Goal: Transaction & Acquisition: Download file/media

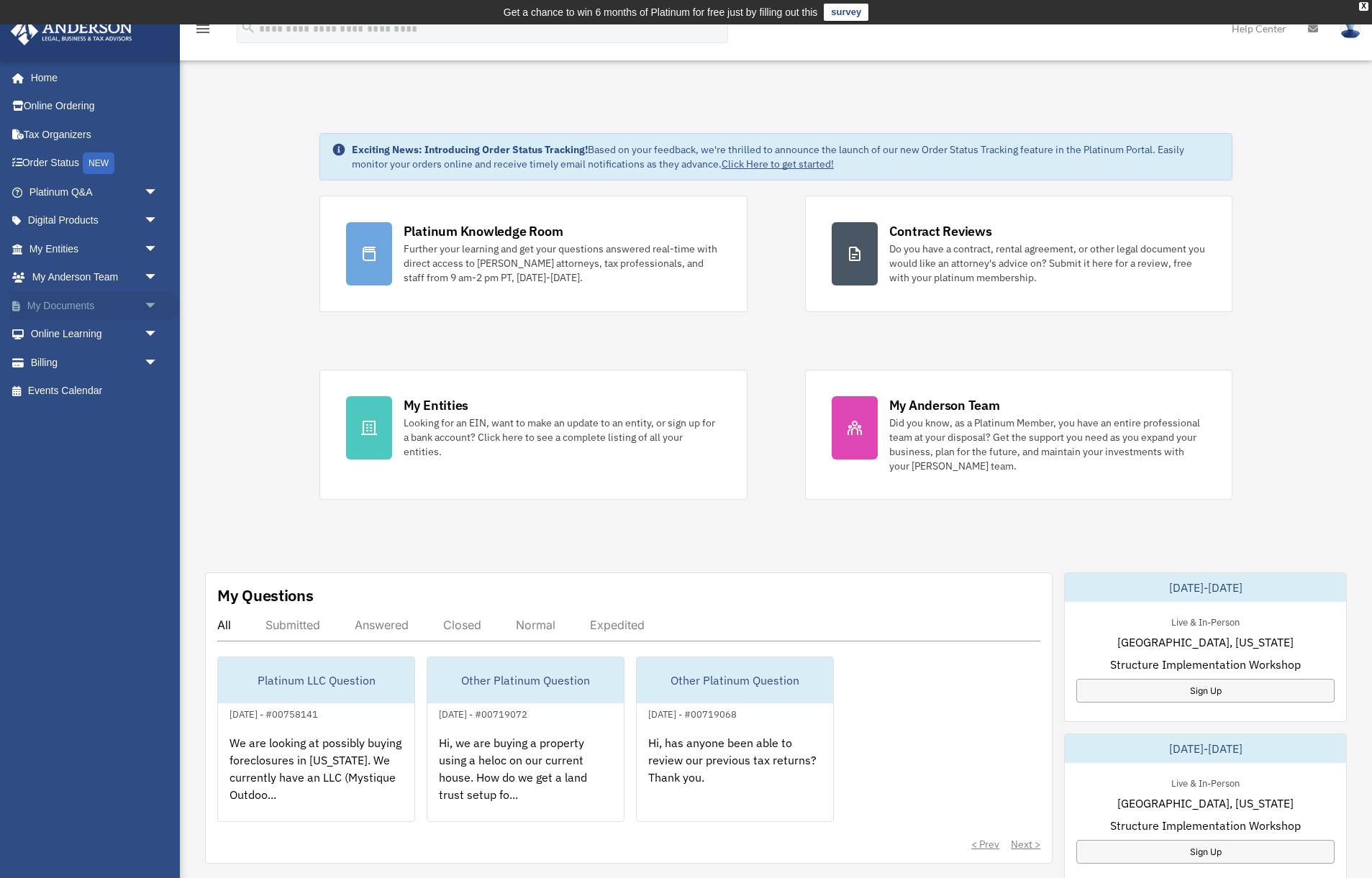
click at [45, 304] on link "My Documents arrow_drop_down" at bounding box center [95, 305] width 170 height 29
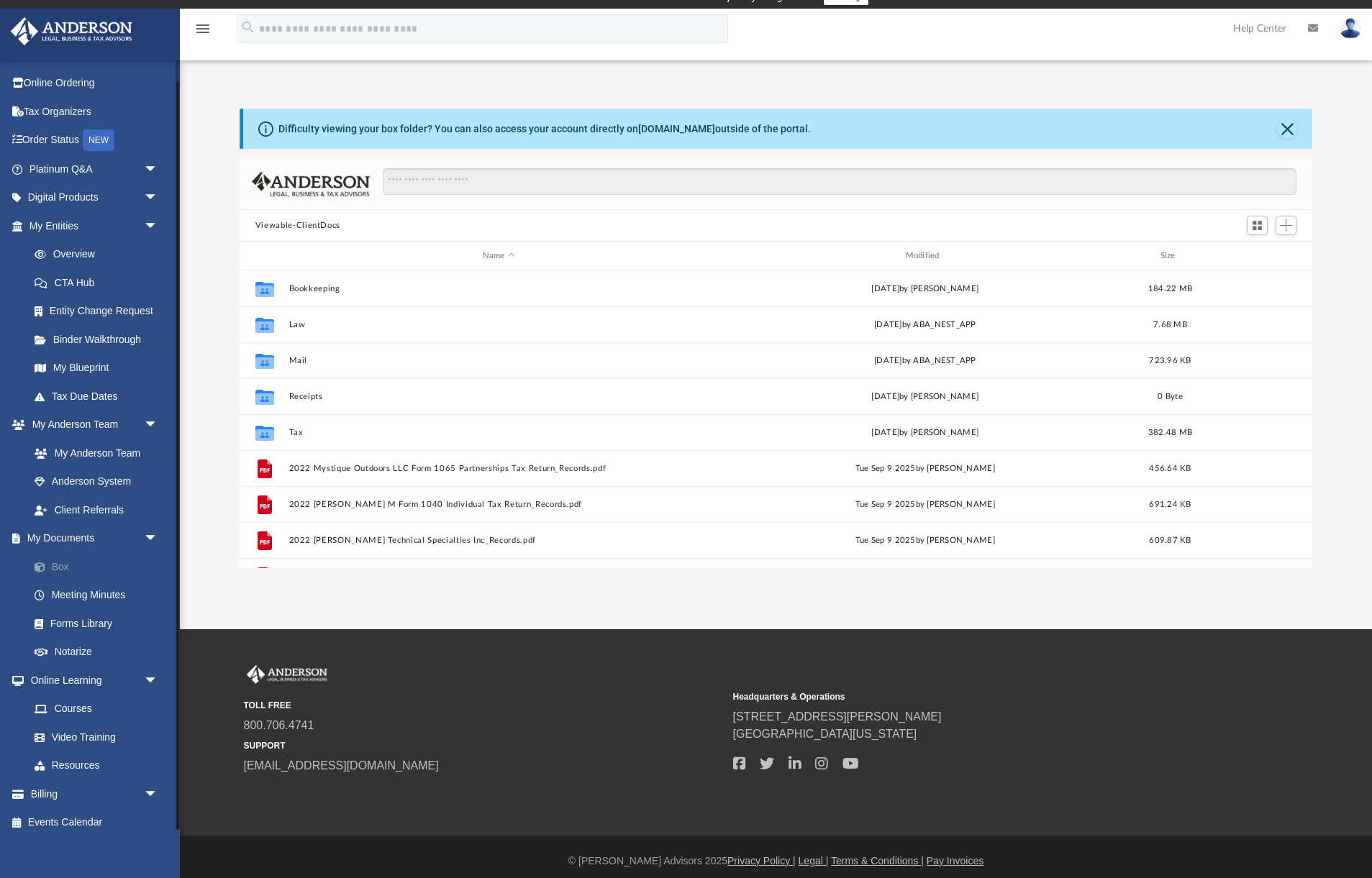
scroll to position [327, 1074]
click at [55, 559] on link "Box" at bounding box center [100, 567] width 160 height 29
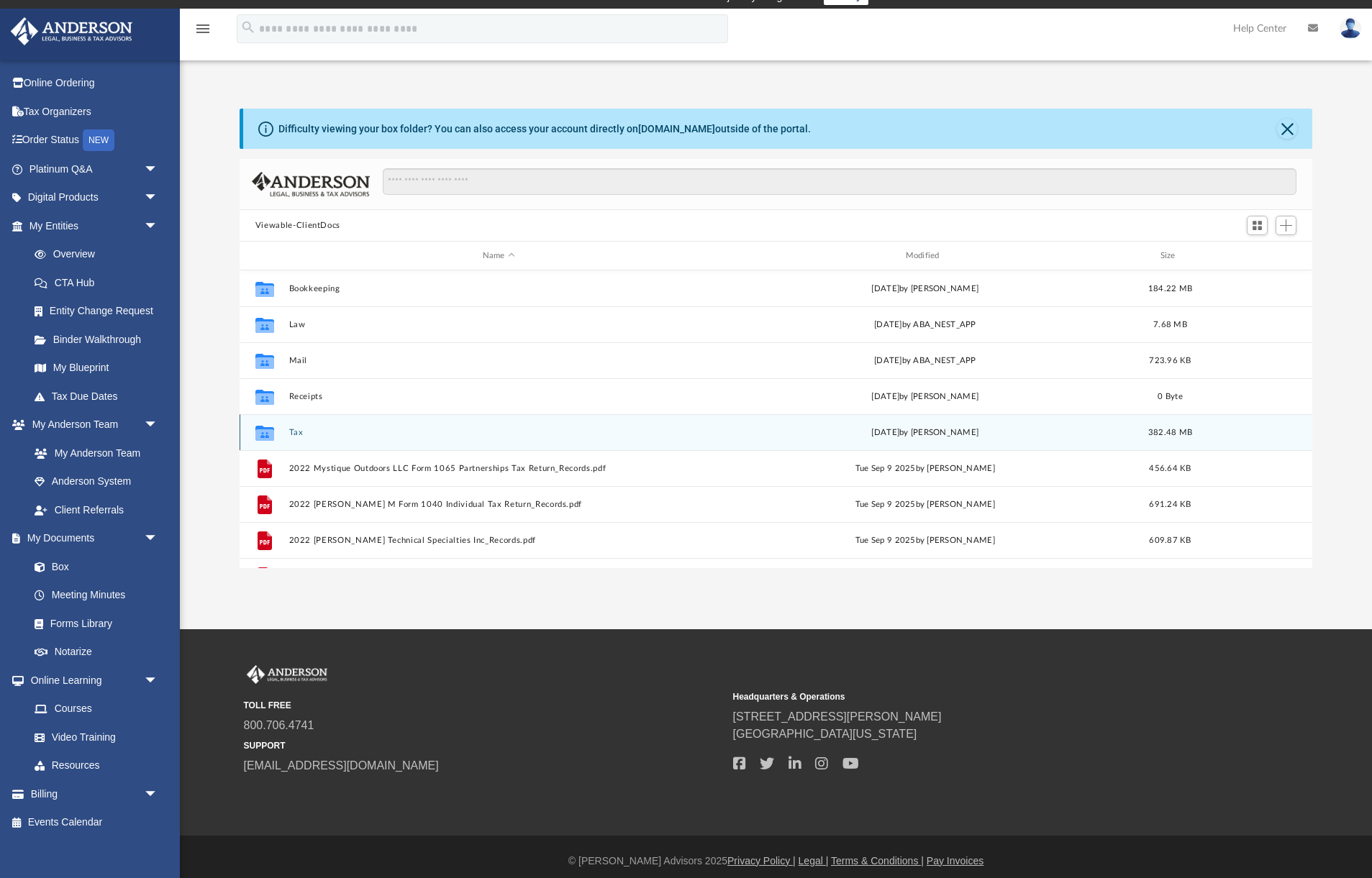
click at [297, 430] on button "Tax" at bounding box center [499, 432] width 420 height 9
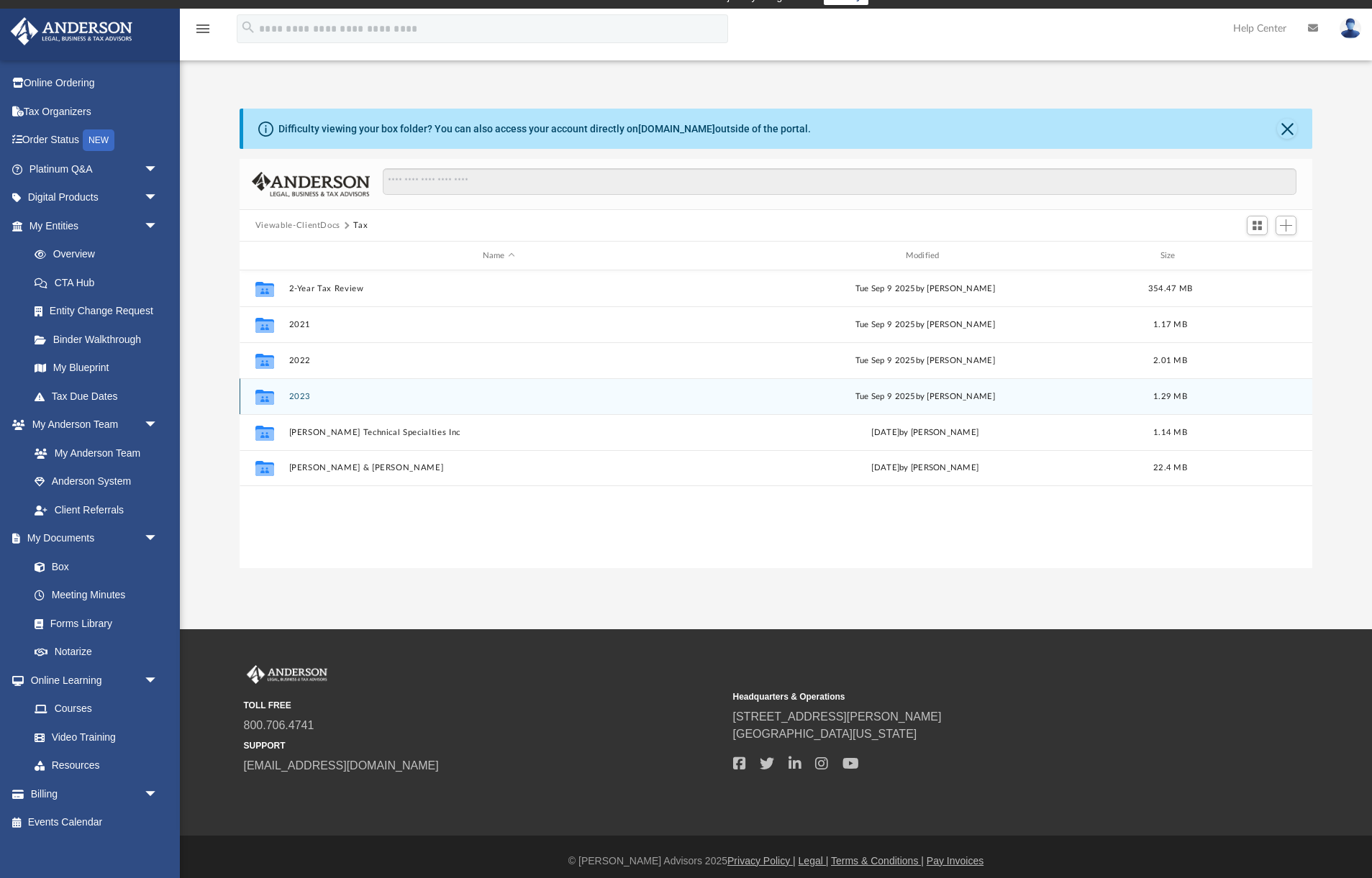
click at [297, 397] on button "2023" at bounding box center [499, 396] width 420 height 9
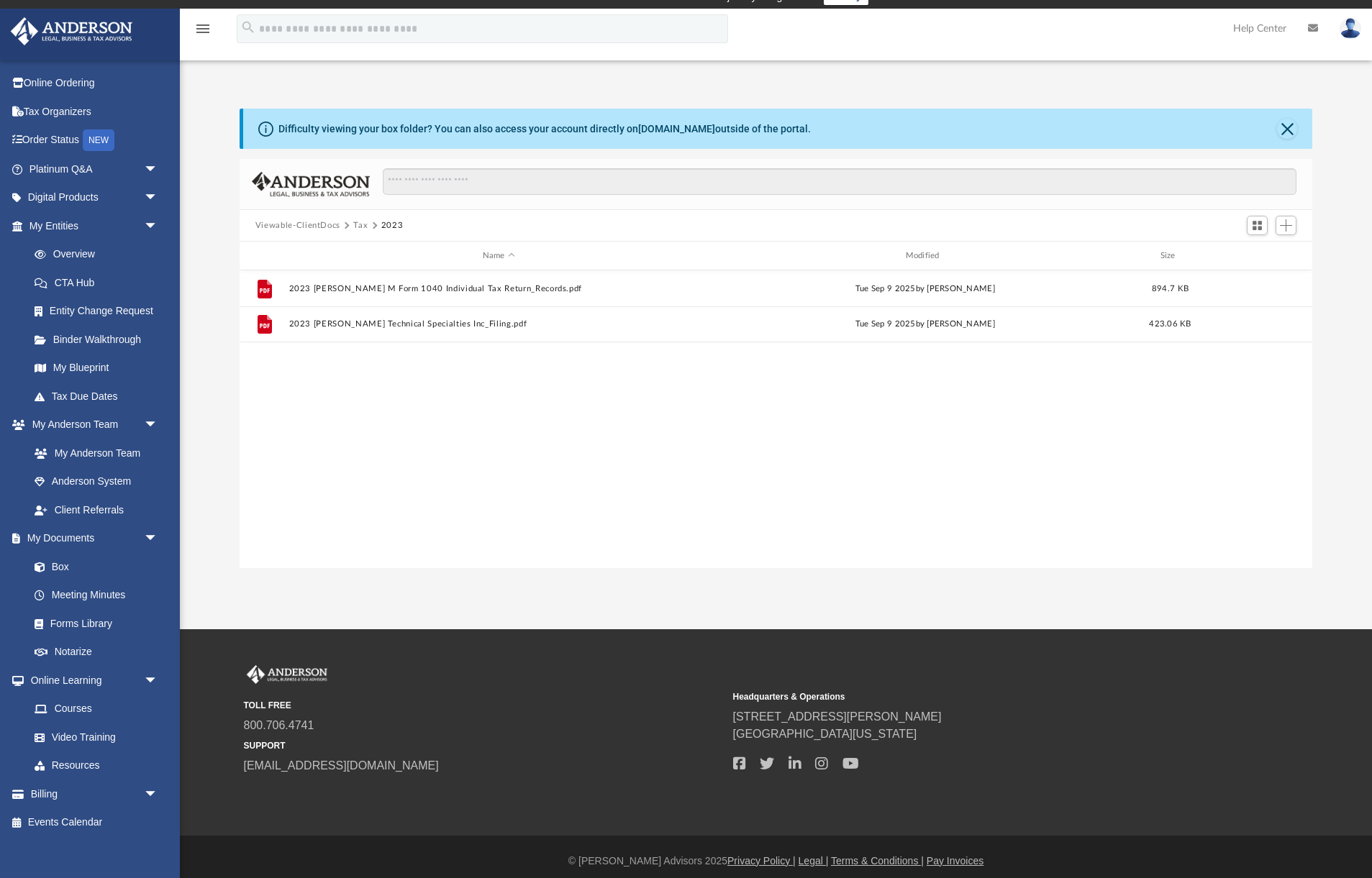
click at [354, 226] on button "Tax" at bounding box center [360, 226] width 14 height 13
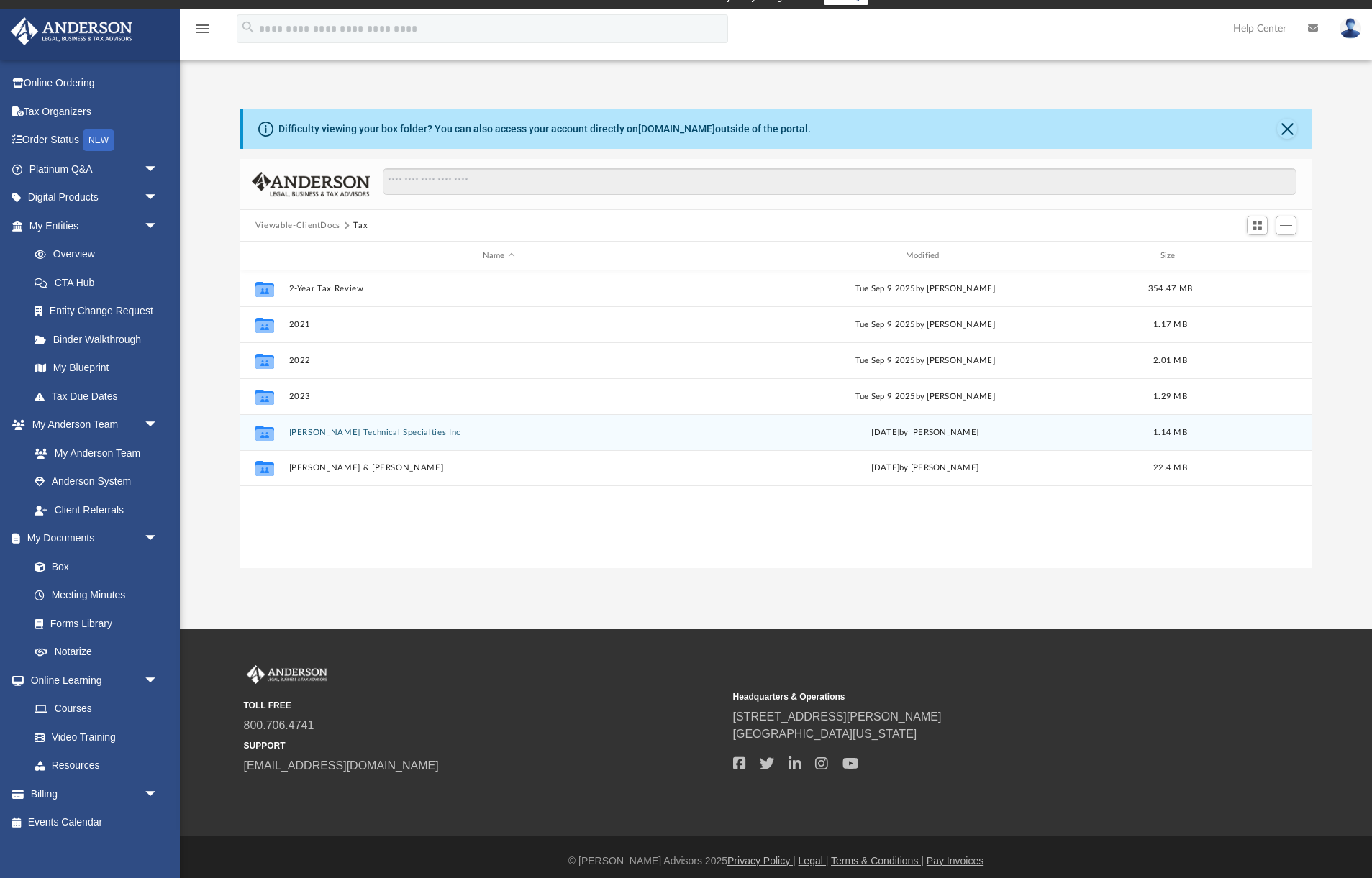
click at [312, 437] on button "[PERSON_NAME] Technical Specialties Inc" at bounding box center [499, 432] width 420 height 9
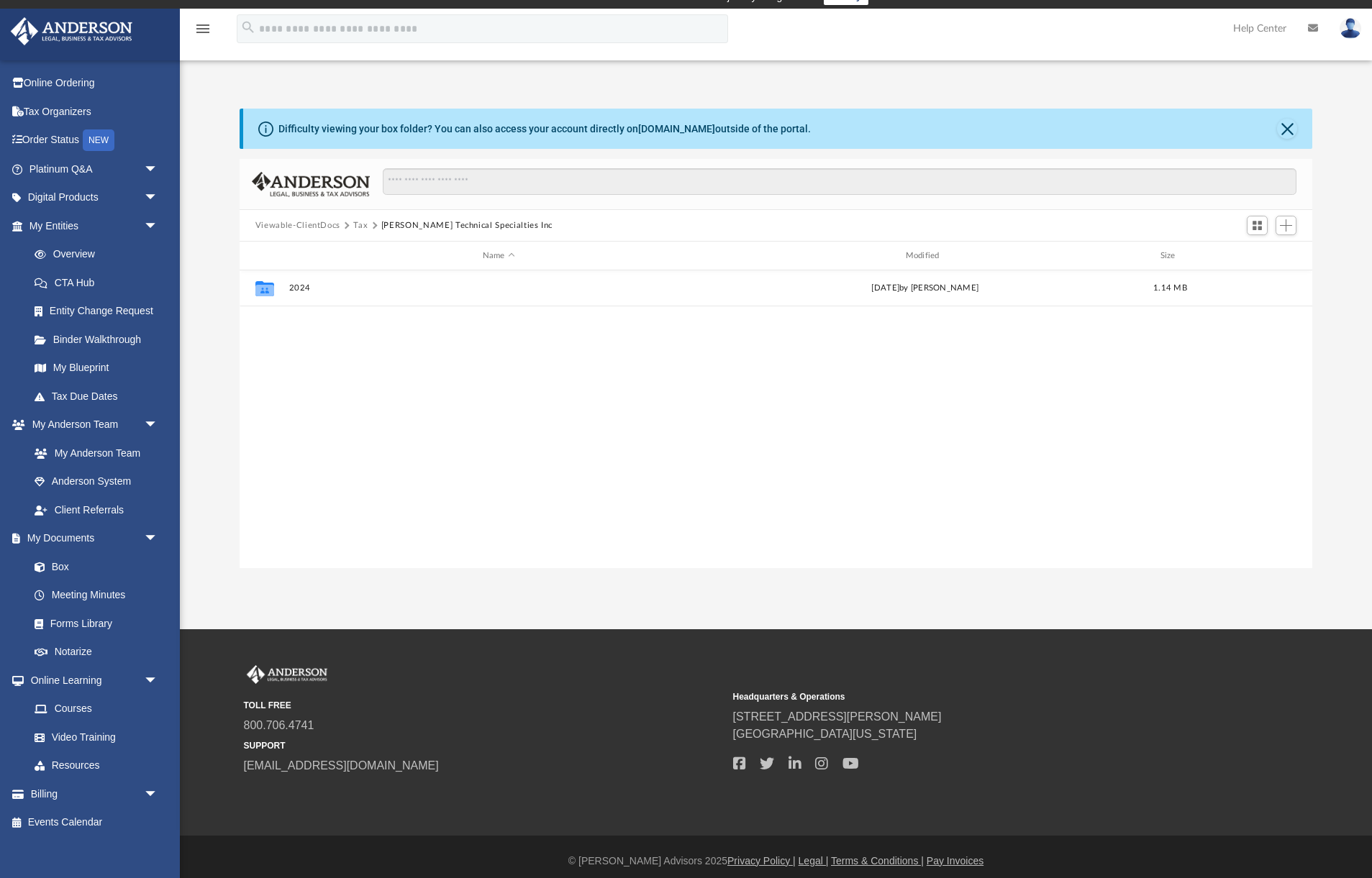
click at [362, 226] on button "Tax" at bounding box center [360, 226] width 14 height 13
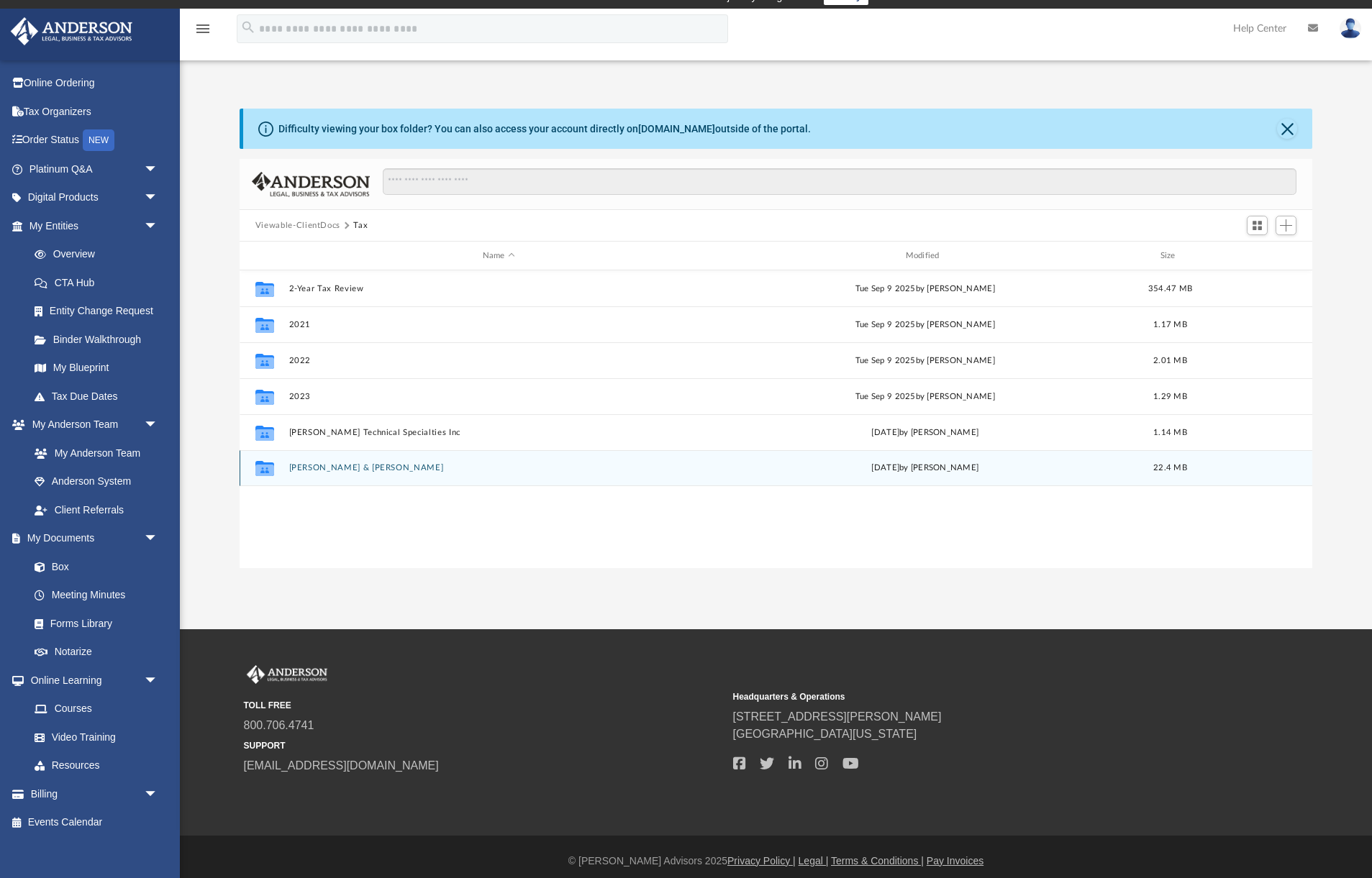
click at [322, 469] on button "[PERSON_NAME] & [PERSON_NAME]" at bounding box center [499, 468] width 420 height 9
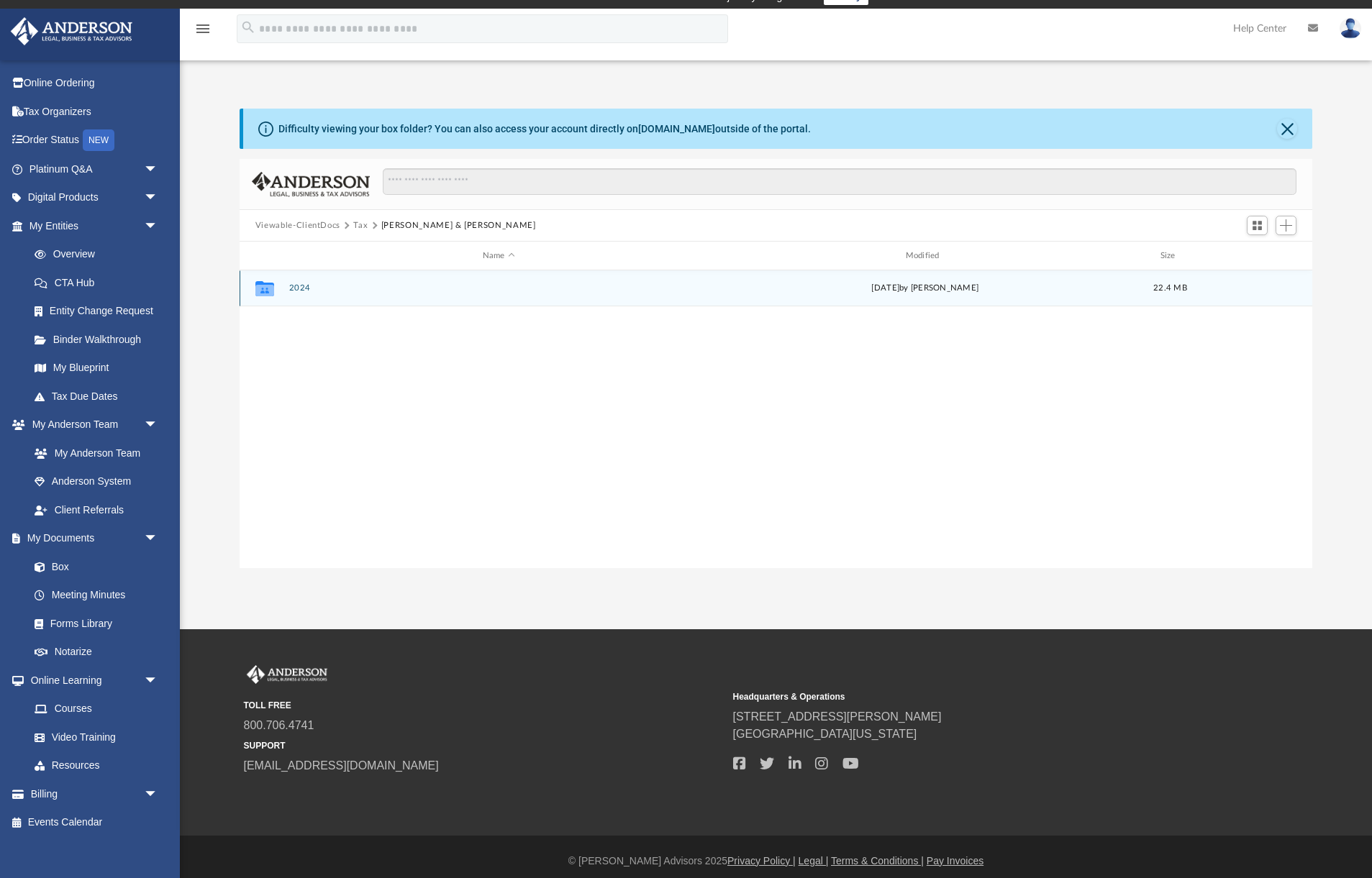
click at [304, 279] on div "Collaborated Folder 2024 [DATE] by [PERSON_NAME] 22.4 MB" at bounding box center [776, 288] width 1073 height 36
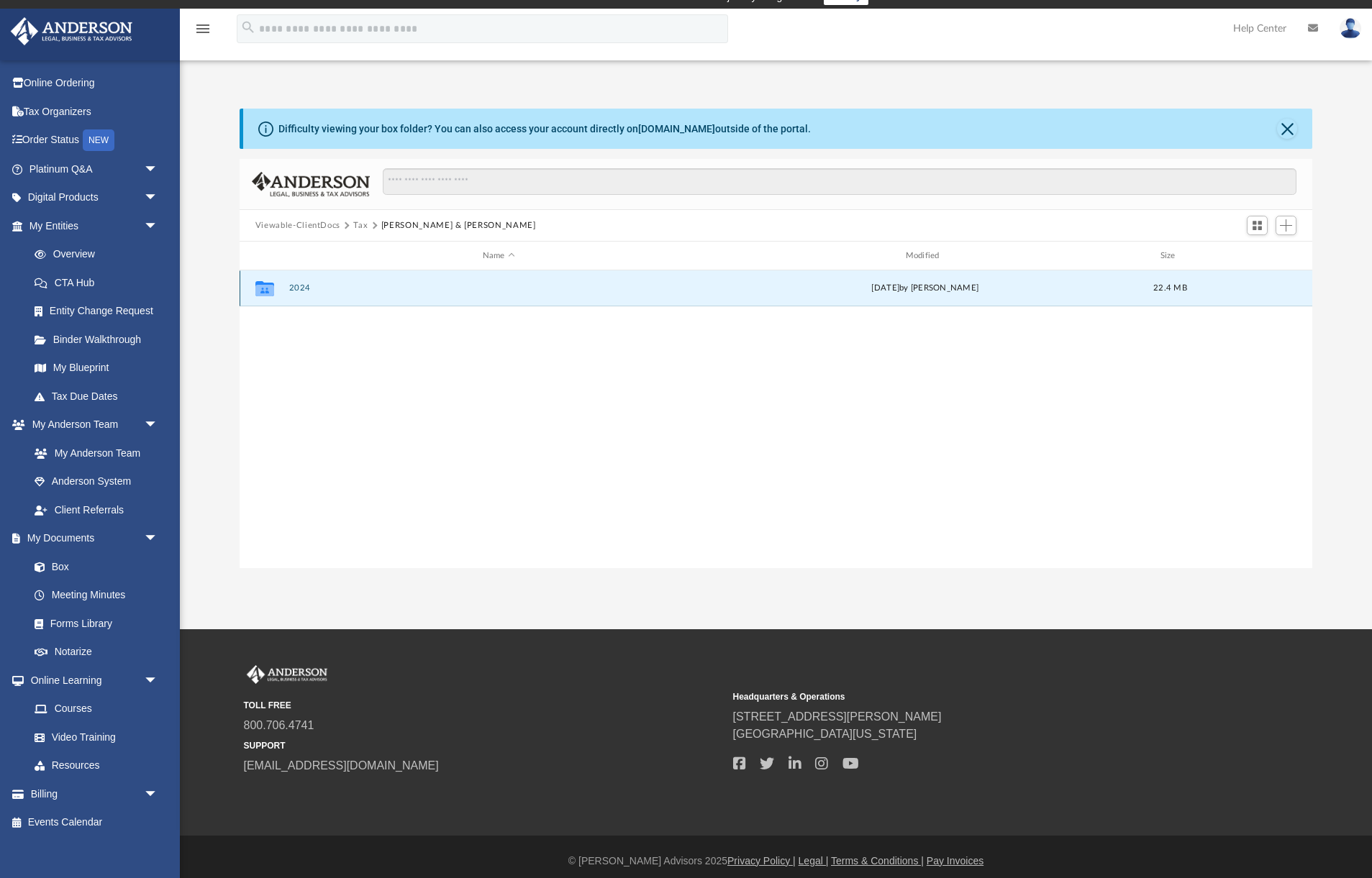
click at [296, 293] on button "2024" at bounding box center [499, 288] width 420 height 9
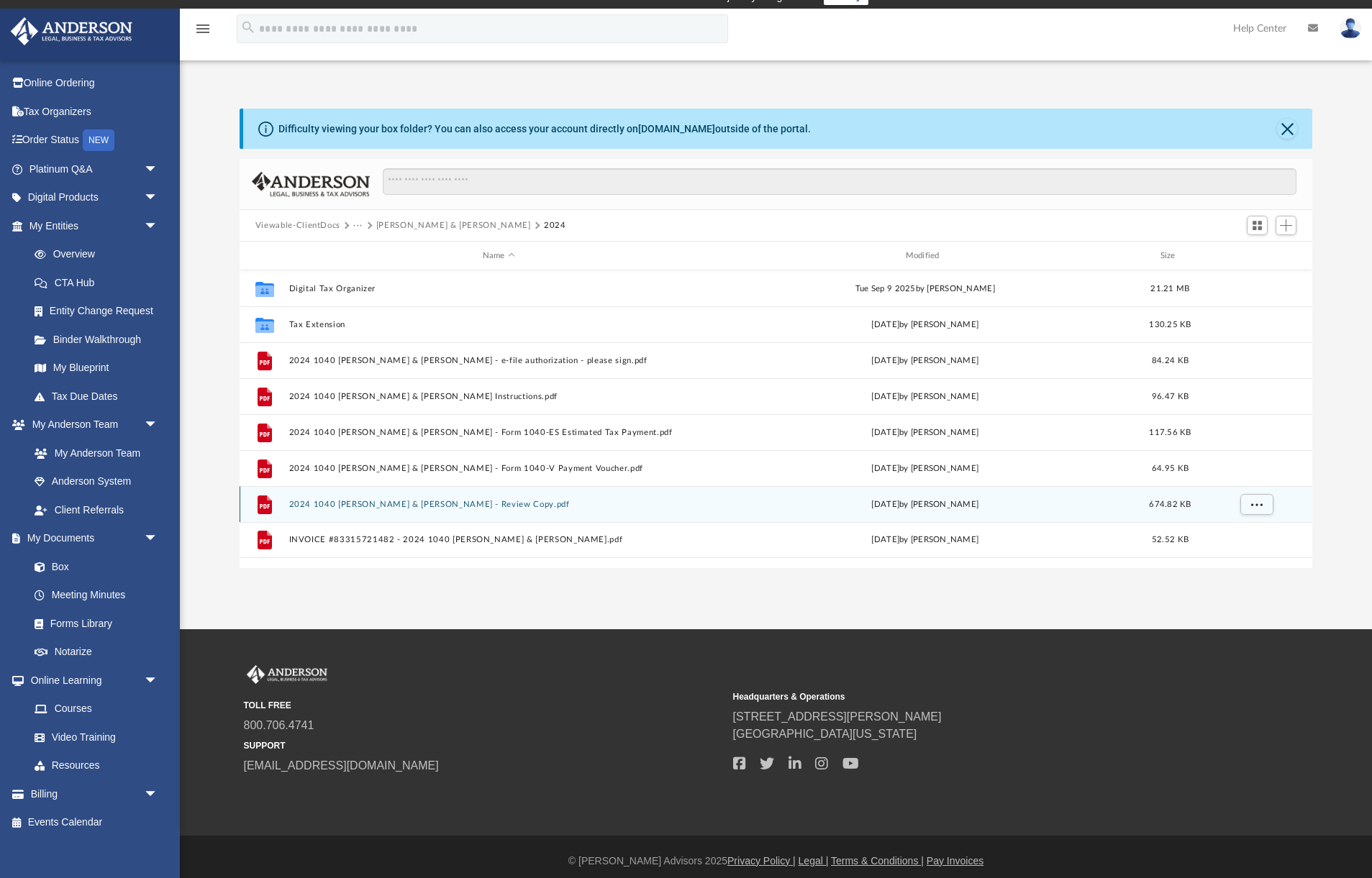
click at [415, 508] on button "2024 1040 [PERSON_NAME] & [PERSON_NAME] - Review Copy.pdf" at bounding box center [499, 504] width 420 height 9
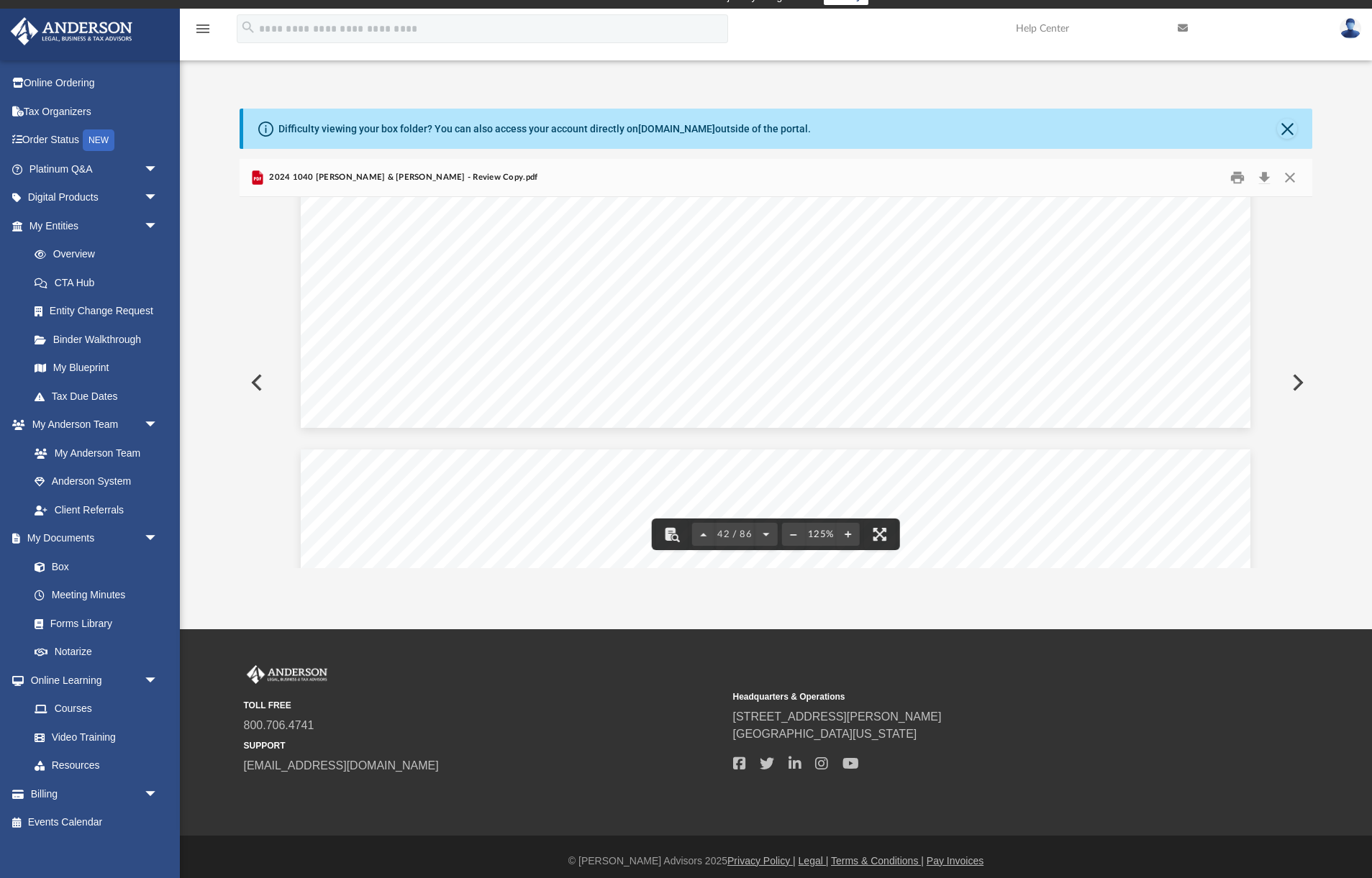
scroll to position [39515, 0]
click at [1260, 173] on button "Download" at bounding box center [1264, 178] width 26 height 22
